Goal: Information Seeking & Learning: Understand process/instructions

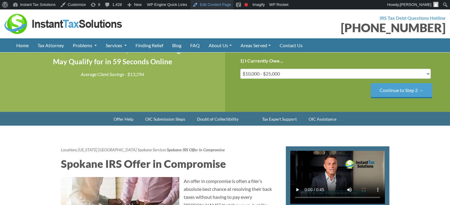
scroll to position [128, 0]
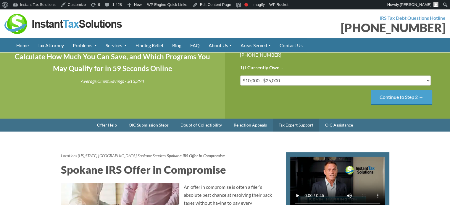
scroll to position [189, 0]
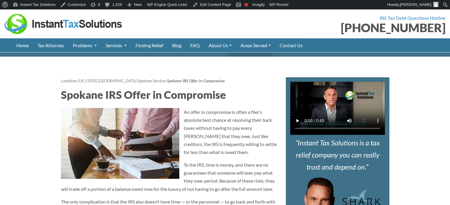
click at [255, 57] on link "Rejection Appeals" at bounding box center [250, 50] width 45 height 13
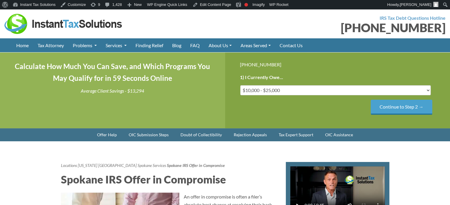
scroll to position [118, 0]
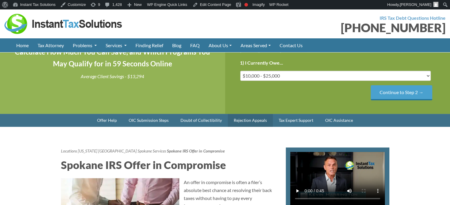
click at [247, 127] on link "Rejection Appeals" at bounding box center [250, 120] width 45 height 13
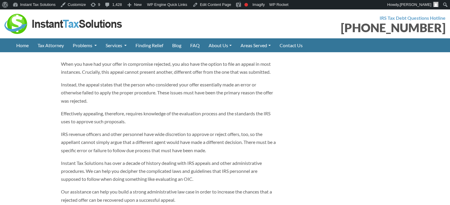
scroll to position [1161, 0]
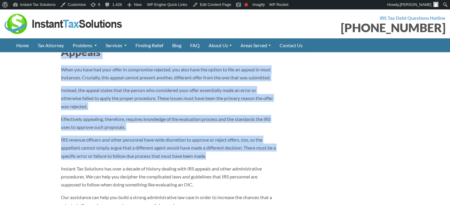
drag, startPoint x: 57, startPoint y: 74, endPoint x: 274, endPoint y: 192, distance: 246.8
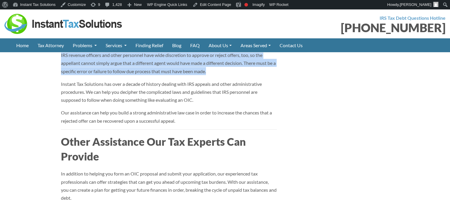
scroll to position [1250, 0]
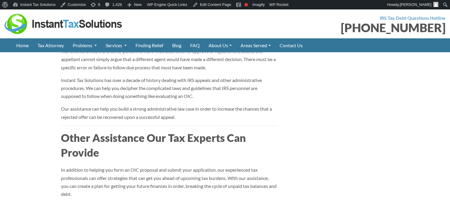
click at [194, 121] on p "Our assistance can help you build a strong administrative law case in order to …" at bounding box center [169, 113] width 216 height 16
